Goal: Error: Use online tool/utility

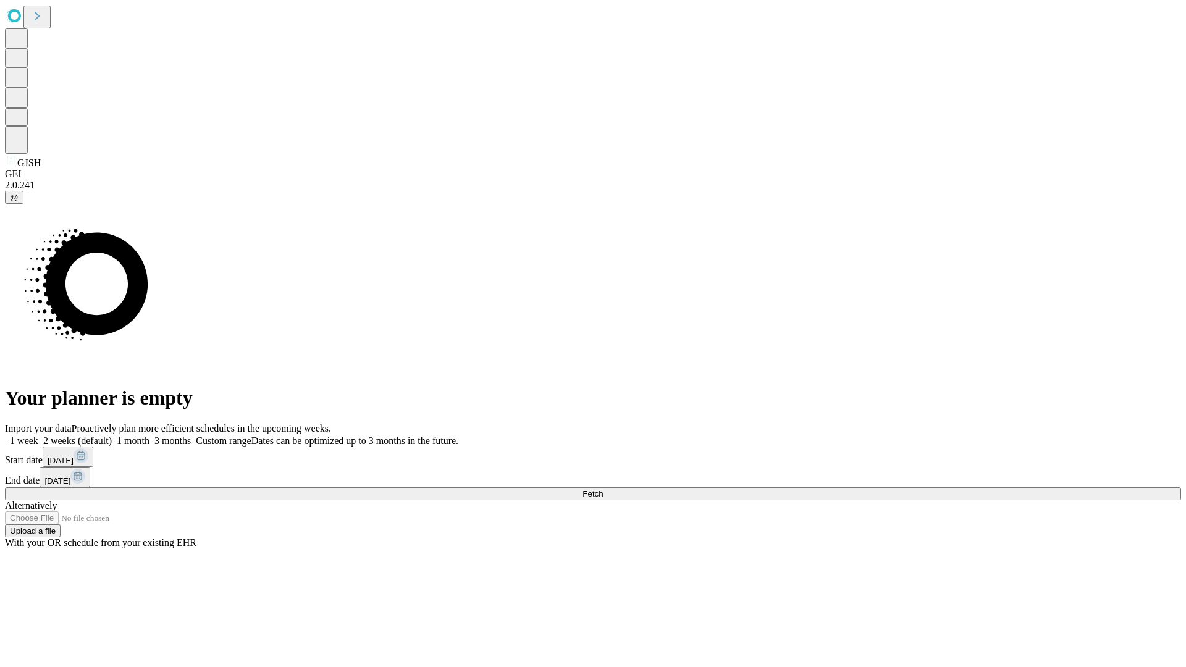
click at [603, 489] on span "Fetch" at bounding box center [593, 493] width 20 height 9
